Goal: Check status: Check status

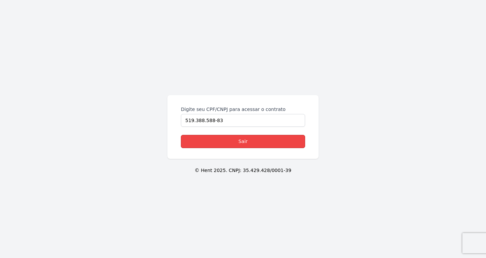
drag, startPoint x: 229, startPoint y: 140, endPoint x: 230, endPoint y: 146, distance: 6.0
click at [229, 140] on link "Sair" at bounding box center [243, 141] width 124 height 13
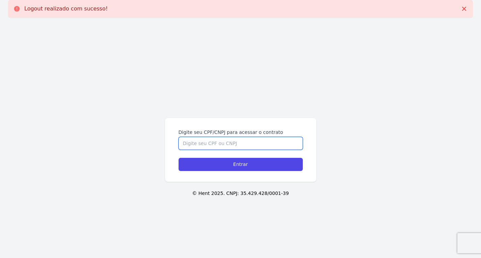
click at [207, 143] on input "Digite seu CPF/CNPJ para acessar o contrato" at bounding box center [241, 143] width 124 height 13
paste input "519.705.378-09"
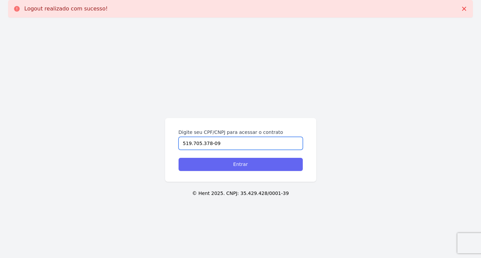
type input "519.705.378-09"
click at [212, 166] on input "Entrar" at bounding box center [241, 164] width 124 height 13
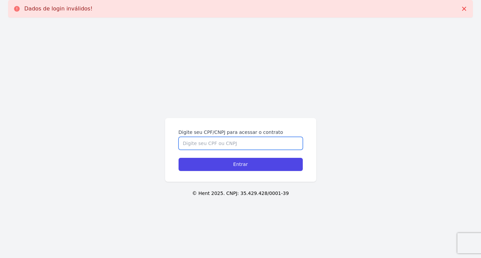
click at [216, 145] on input "Digite seu CPF/CNPJ para acessar o contrato" at bounding box center [241, 143] width 124 height 13
paste input "519.705.378-09"
click at [210, 142] on input "519.705.378-09" at bounding box center [241, 143] width 124 height 13
click at [201, 144] on input "519.705.37809" at bounding box center [241, 143] width 124 height 13
click at [192, 144] on input "519.70537809" at bounding box center [241, 143] width 124 height 13
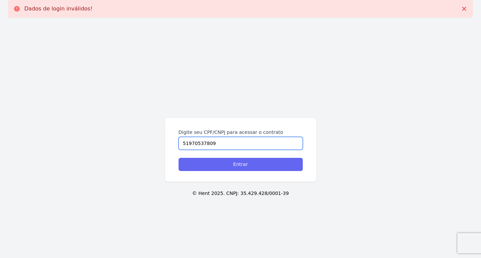
type input "51970537809"
click at [207, 170] on input "Entrar" at bounding box center [241, 164] width 124 height 13
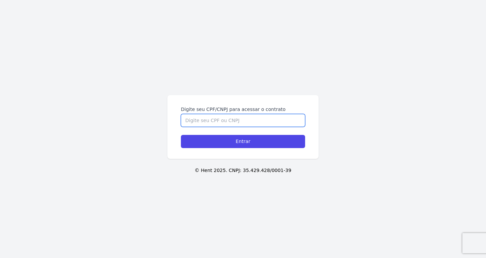
click at [259, 120] on input "Digite seu CPF/CNPJ para acessar o contrato" at bounding box center [243, 120] width 124 height 13
paste input "519.705.378-09"
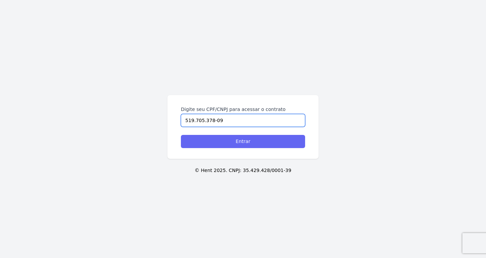
type input "519.705.378-09"
click at [223, 137] on input "Entrar" at bounding box center [243, 141] width 124 height 13
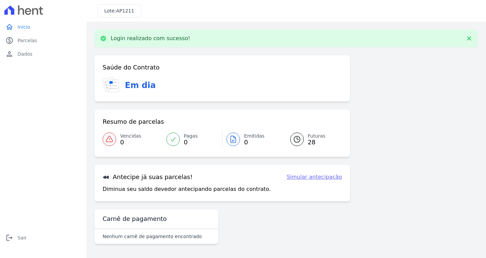
click at [297, 141] on icon at bounding box center [297, 139] width 8 height 8
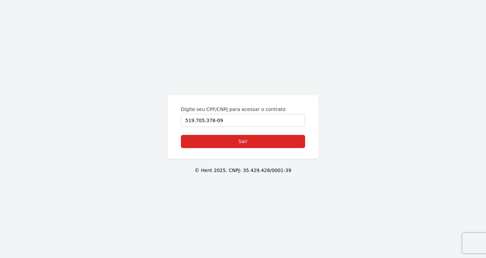
click at [159, 118] on div "Digite seu CPF/CNPJ para acessar o contrato 519.705.378-09 Sair © Hent 2025. CN…" at bounding box center [243, 129] width 486 height 258
click at [238, 143] on link "Sair" at bounding box center [243, 141] width 124 height 13
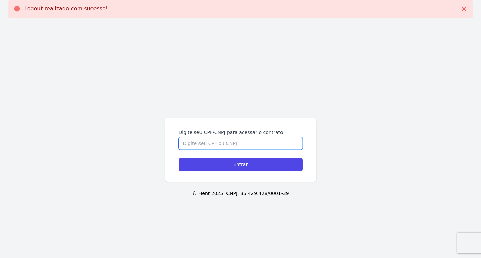
click at [220, 142] on input "Digite seu CPF/CNPJ para acessar o contrato" at bounding box center [241, 143] width 124 height 13
paste input "519.705.378-09"
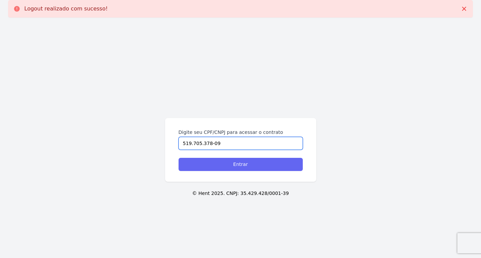
type input "519.705.378-09"
click at [219, 164] on input "Entrar" at bounding box center [241, 164] width 124 height 13
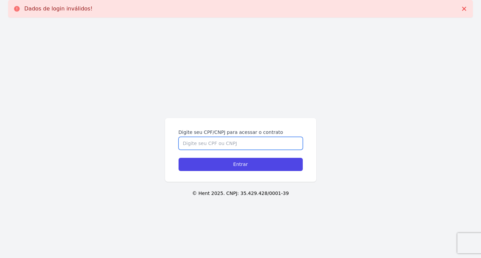
click at [221, 140] on input "Digite seu CPF/CNPJ para acessar o contrato" at bounding box center [241, 143] width 124 height 13
paste input "519.705.378-09"
click at [210, 144] on input "519.705.378-09" at bounding box center [241, 143] width 124 height 13
click at [201, 143] on input "519.705.37809" at bounding box center [241, 143] width 124 height 13
click at [192, 144] on input "519.70537809" at bounding box center [241, 143] width 124 height 13
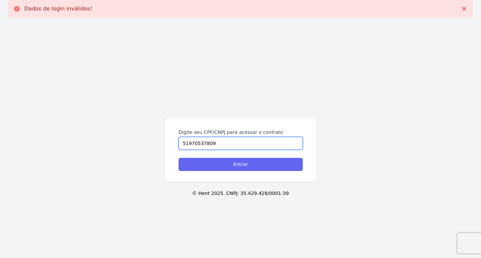
type input "51970537809"
click at [201, 165] on input "Entrar" at bounding box center [241, 164] width 124 height 13
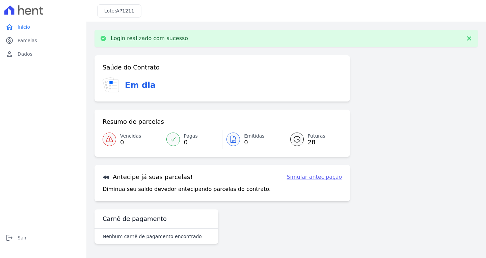
click at [294, 134] on div at bounding box center [297, 140] width 14 height 14
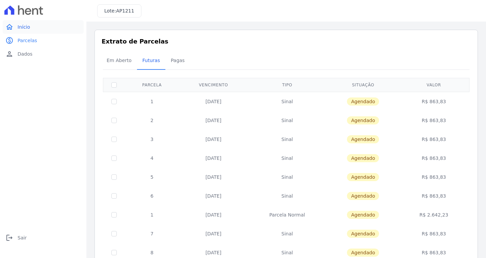
click at [19, 27] on span "Início" at bounding box center [24, 27] width 12 height 7
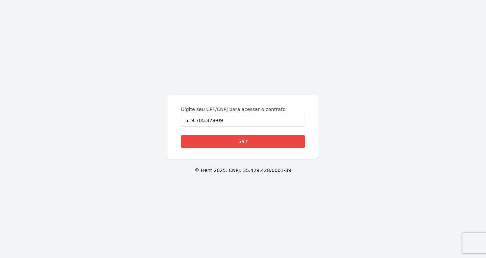
click at [225, 140] on link "Sair" at bounding box center [243, 141] width 124 height 13
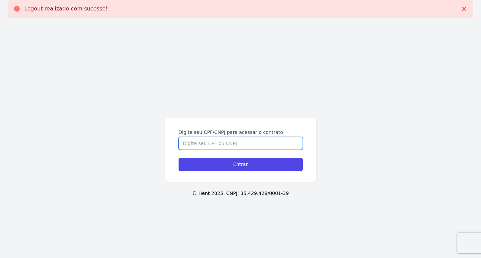
click at [224, 141] on input "Digite seu CPF/CNPJ para acessar o contrato" at bounding box center [241, 143] width 124 height 13
paste input "362.146.338-08"
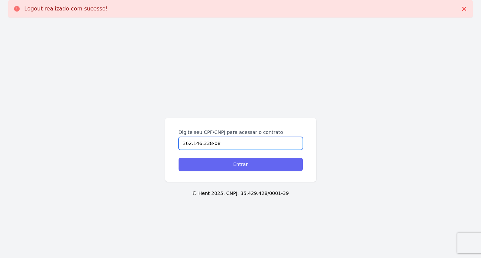
type input "362.146.338-08"
click at [220, 159] on input "Entrar" at bounding box center [241, 164] width 124 height 13
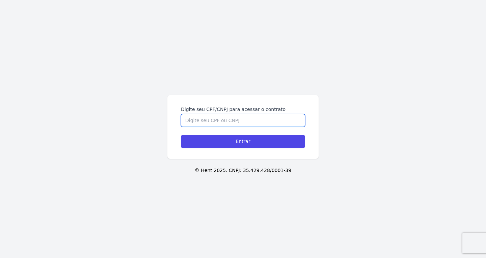
click at [232, 122] on input "Digite seu CPF/CNPJ para acessar o contrato" at bounding box center [243, 120] width 124 height 13
paste input "362.146.338-08"
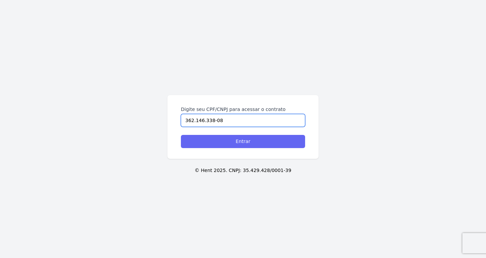
type input "362.146.338-08"
click at [231, 145] on input "Entrar" at bounding box center [243, 141] width 124 height 13
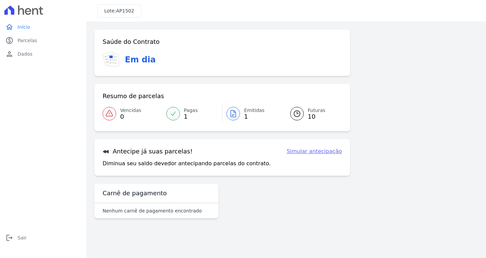
click at [303, 118] on link "Futuras 10" at bounding box center [312, 113] width 60 height 19
